Goal: Information Seeking & Learning: Understand process/instructions

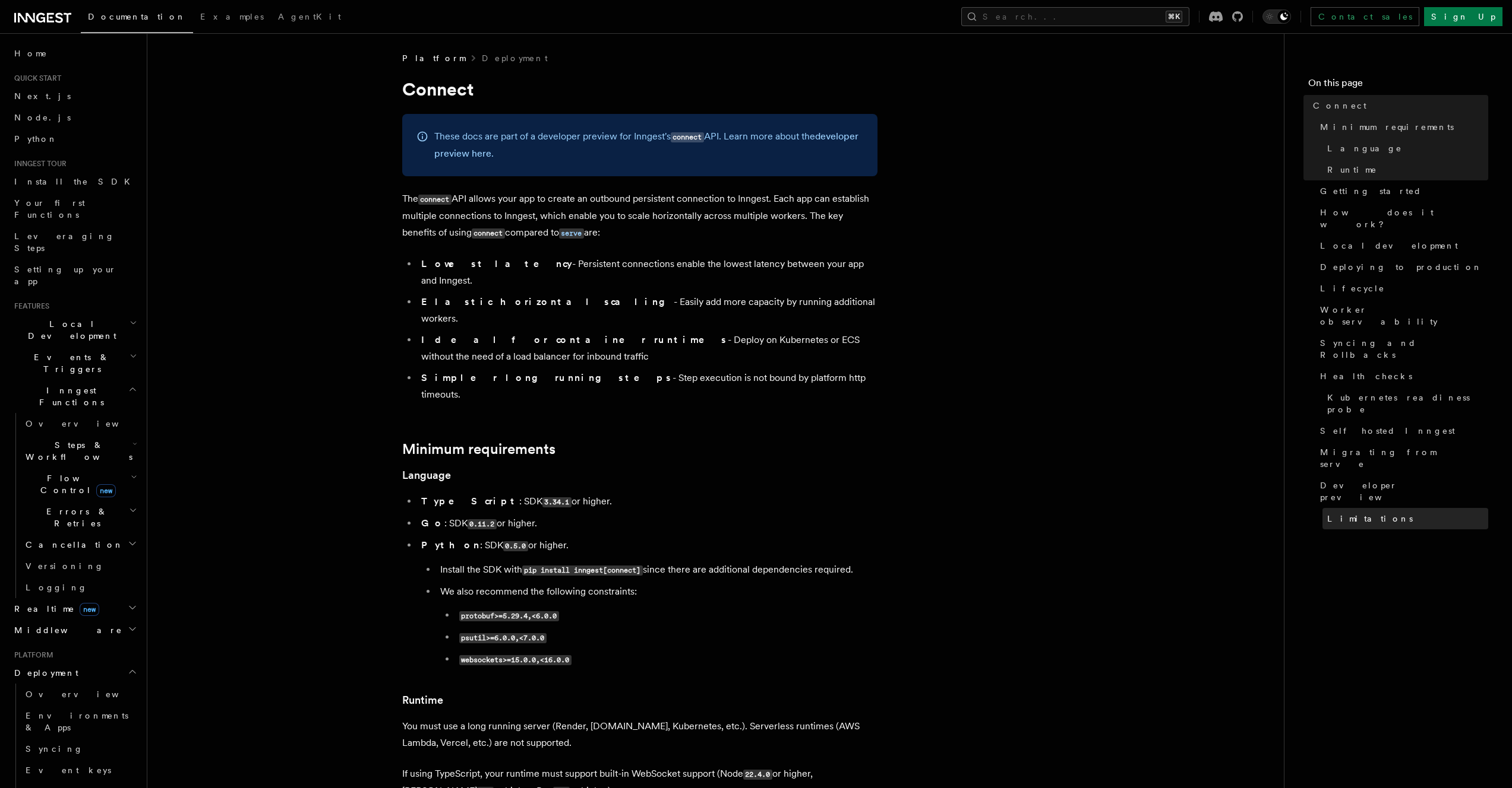
click at [1336, 513] on span "Limitations" at bounding box center [1370, 519] width 85 height 12
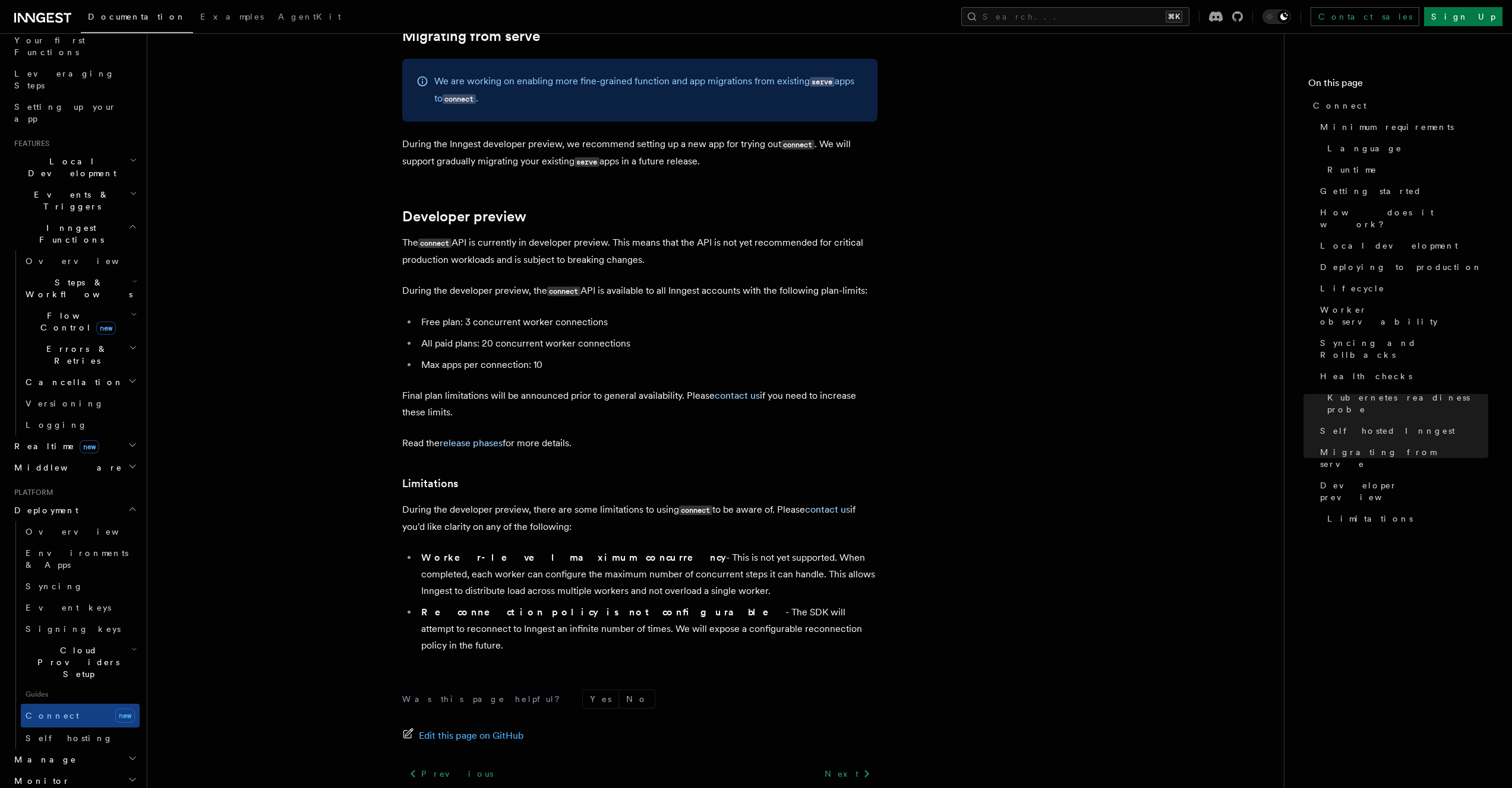
scroll to position [163, 0]
click at [129, 757] on icon "button" at bounding box center [132, 758] width 6 height 3
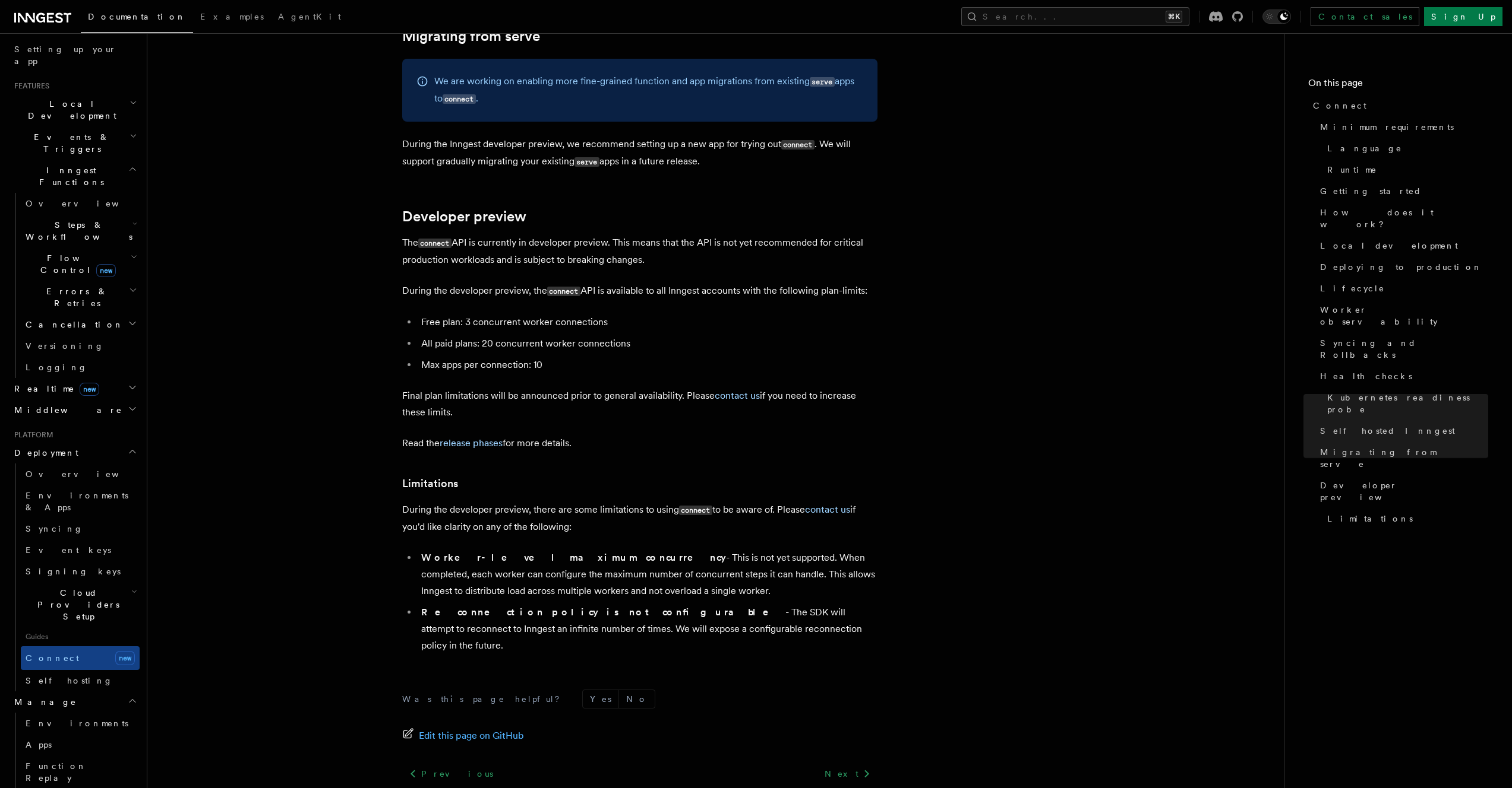
scroll to position [215, 0]
click at [485, 437] on link "release phases" at bounding box center [470, 442] width 63 height 11
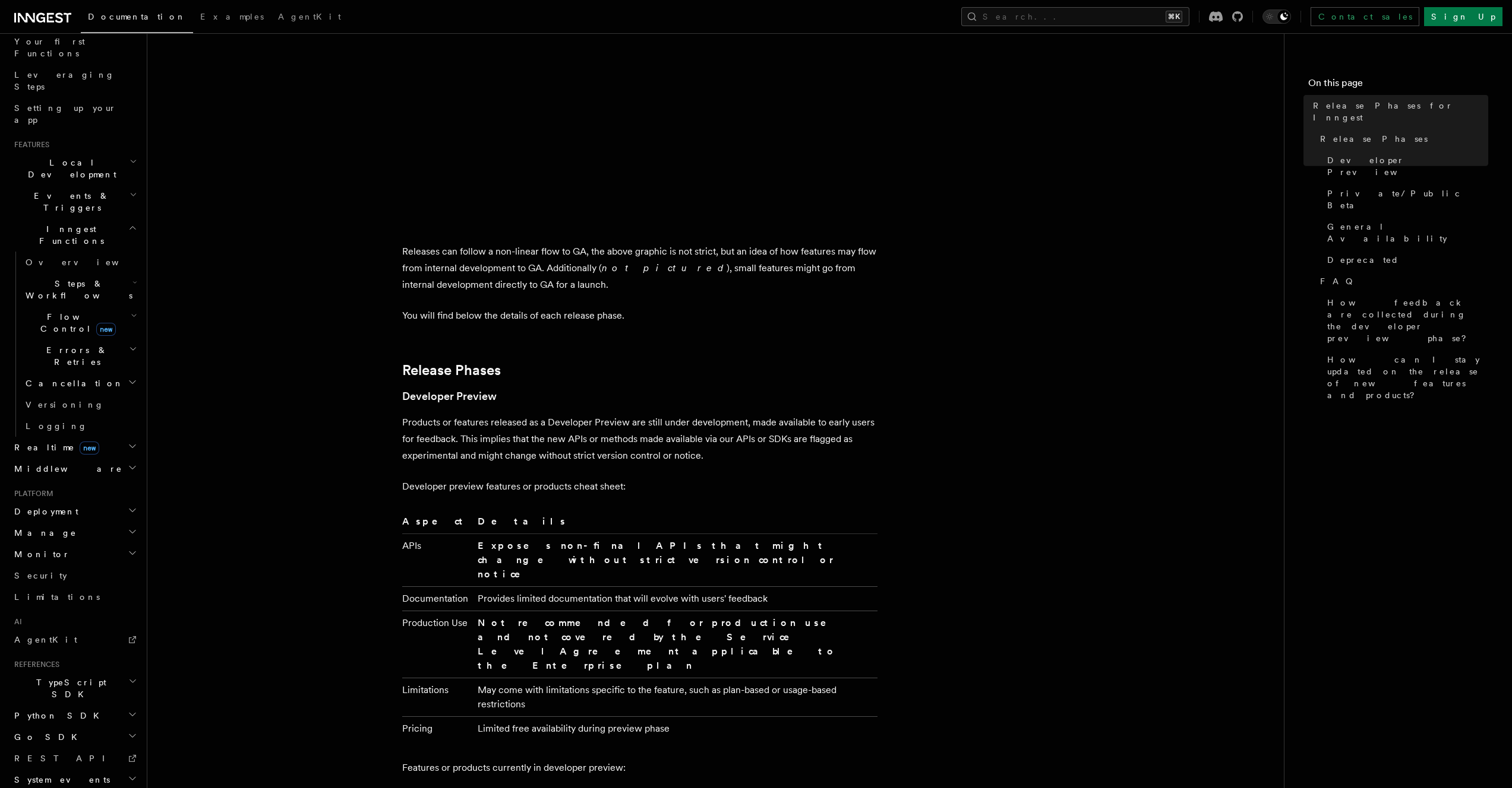
scroll to position [602, 0]
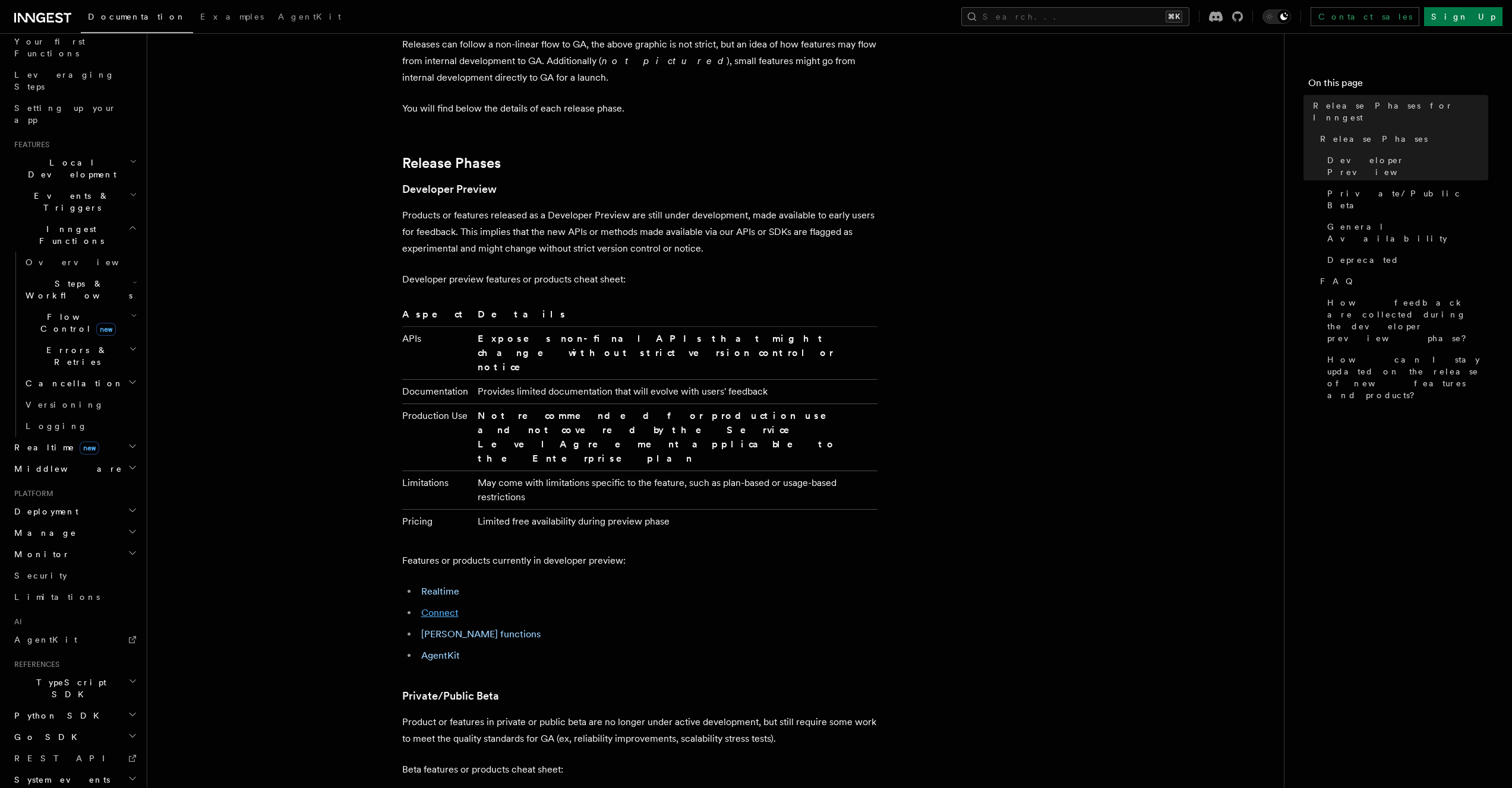
click at [430, 607] on link "Connect" at bounding box center [440, 612] width 38 height 11
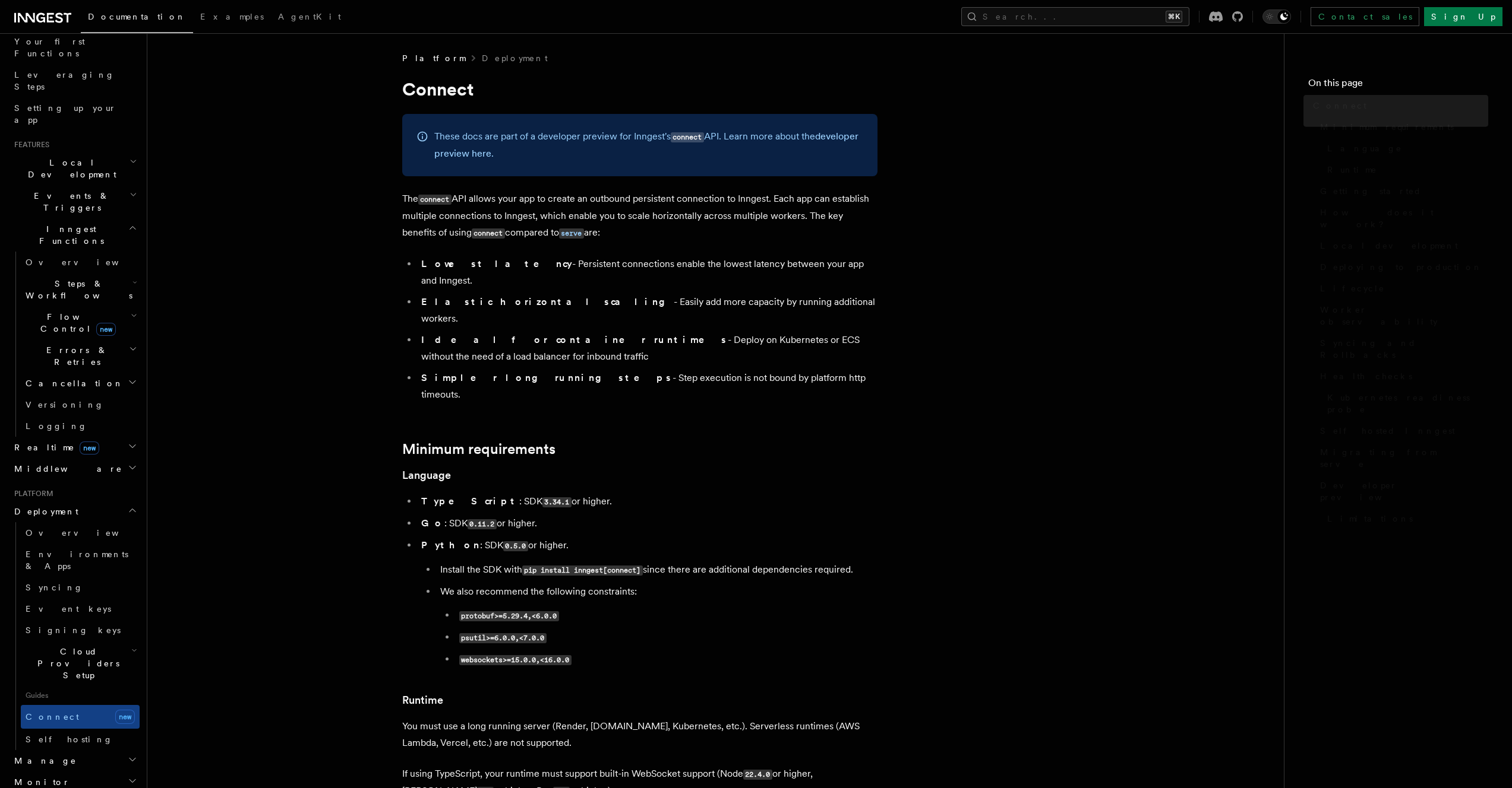
scroll to position [215, 0]
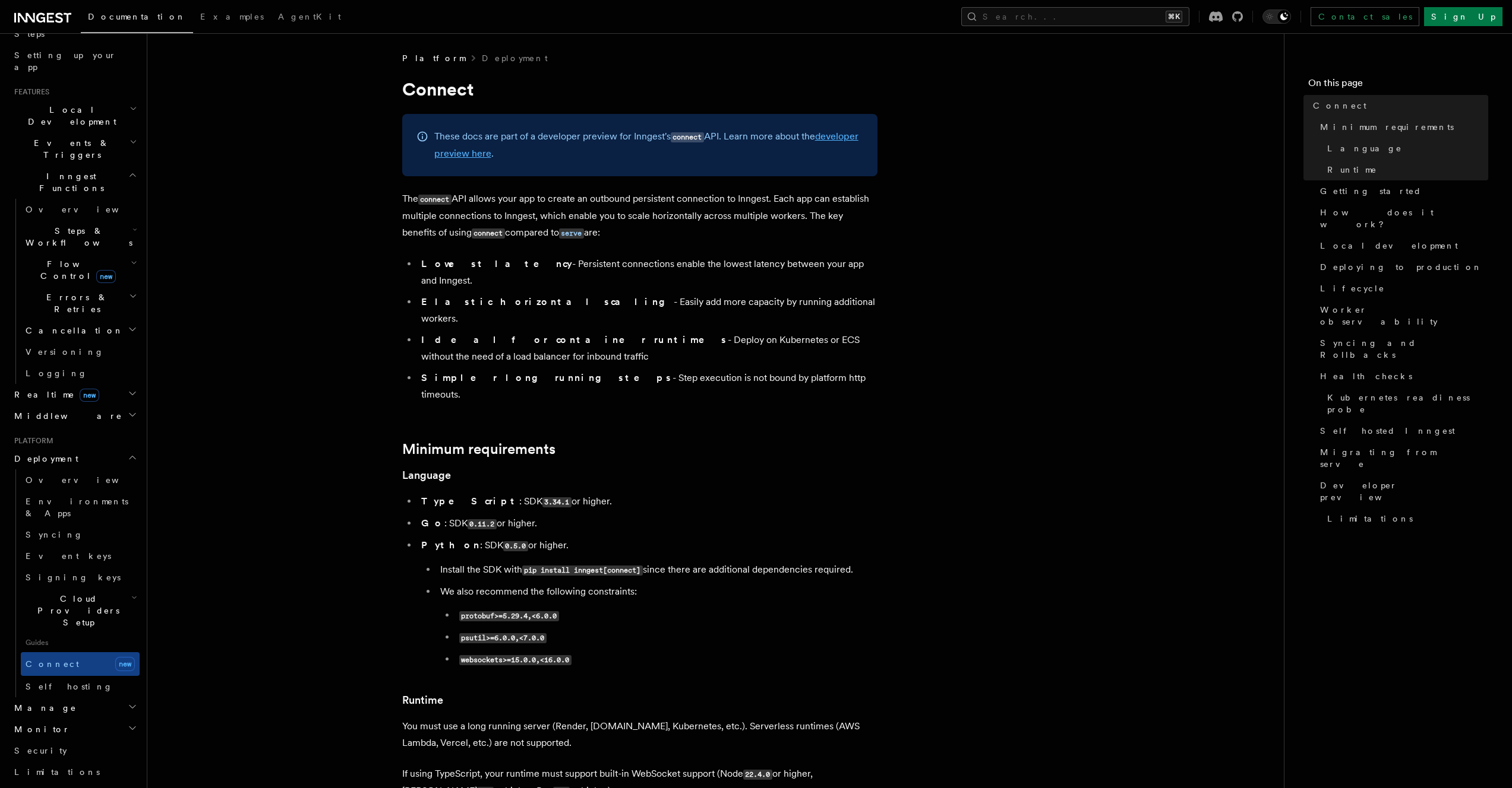
click at [531, 153] on link "developer preview here" at bounding box center [646, 144] width 424 height 29
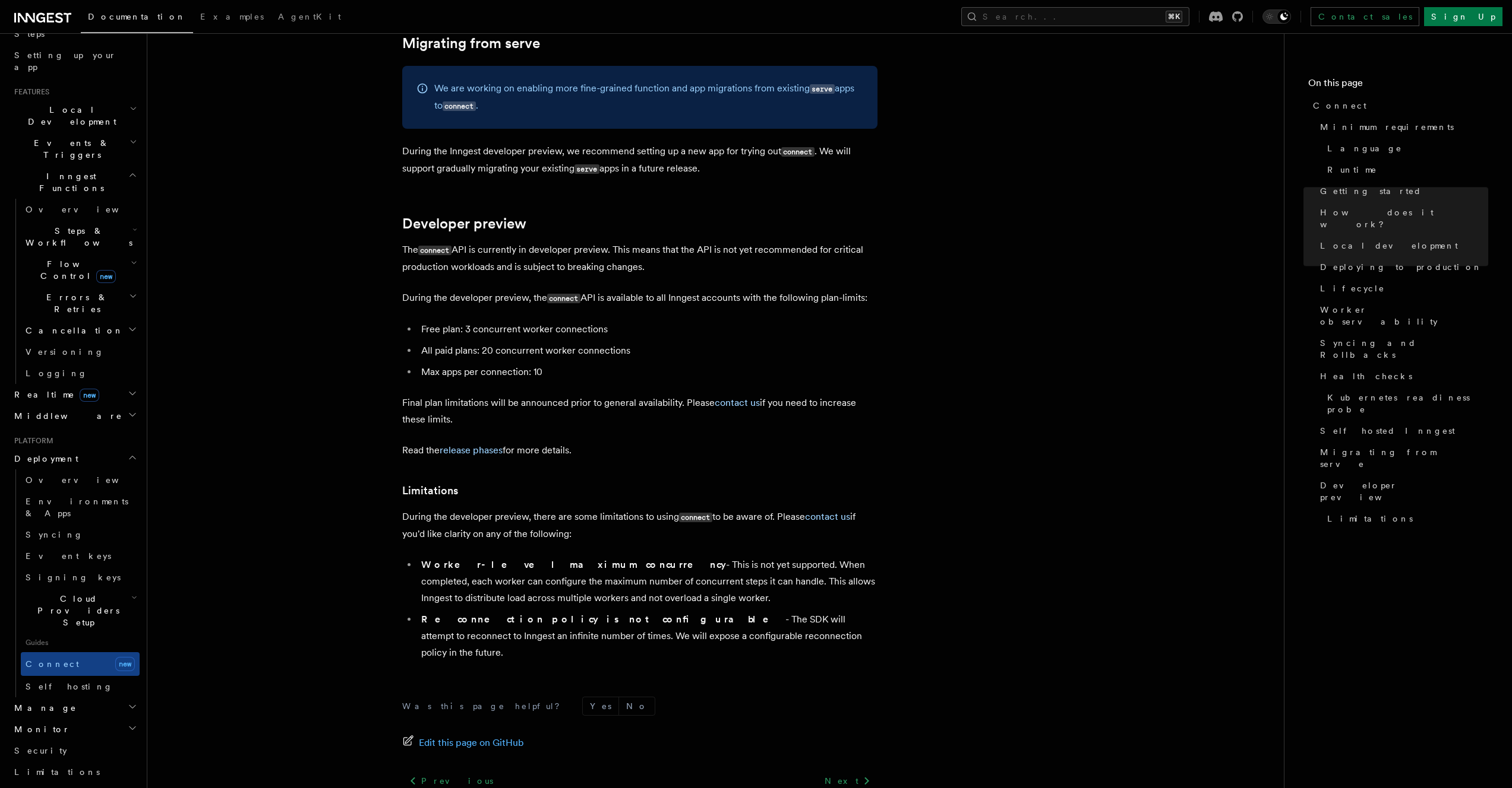
scroll to position [6323, 0]
